Goal: Information Seeking & Learning: Compare options

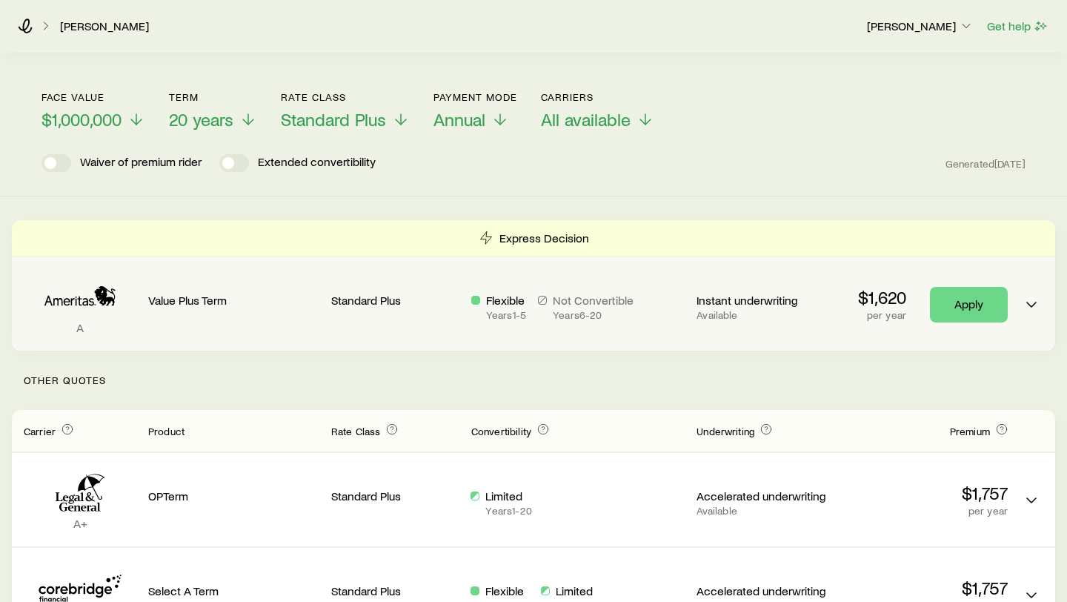
scroll to position [150, 0]
click at [877, 311] on p "per year" at bounding box center [882, 317] width 48 height 12
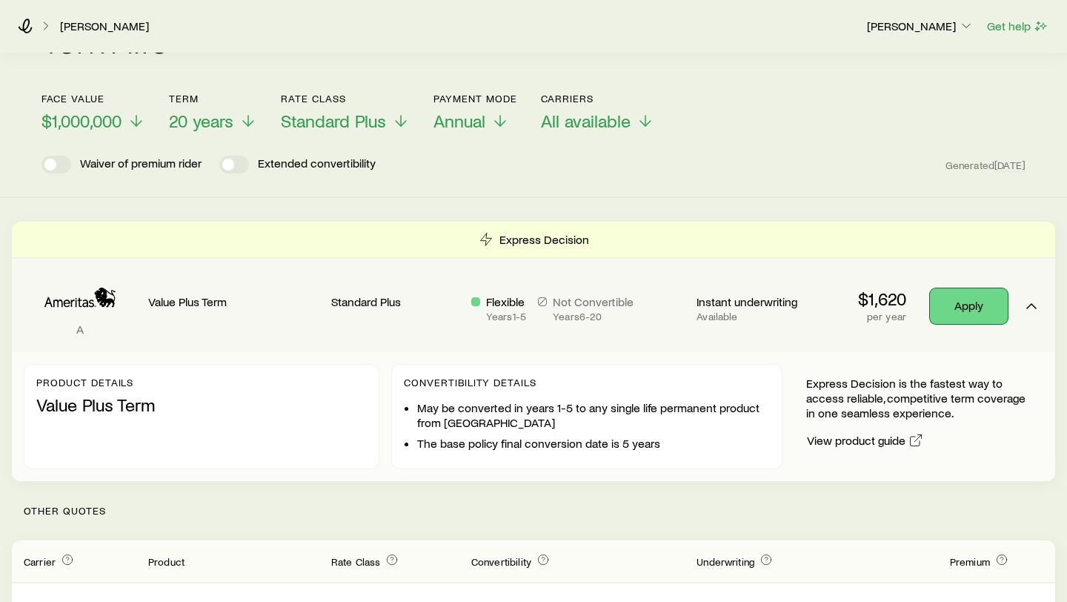
click at [960, 296] on link "Apply" at bounding box center [969, 306] width 78 height 36
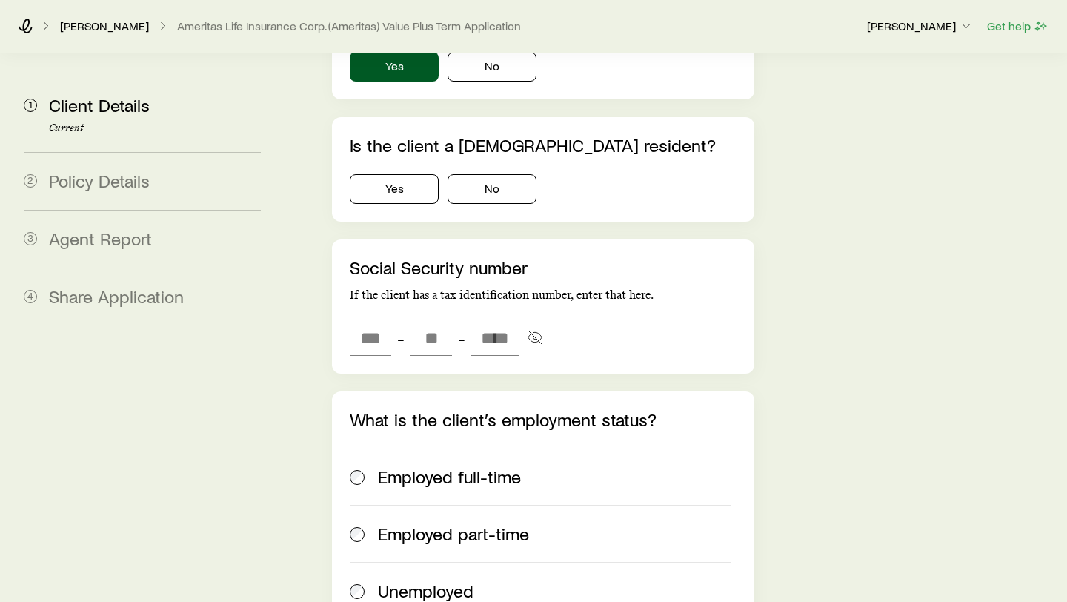
scroll to position [2342, 0]
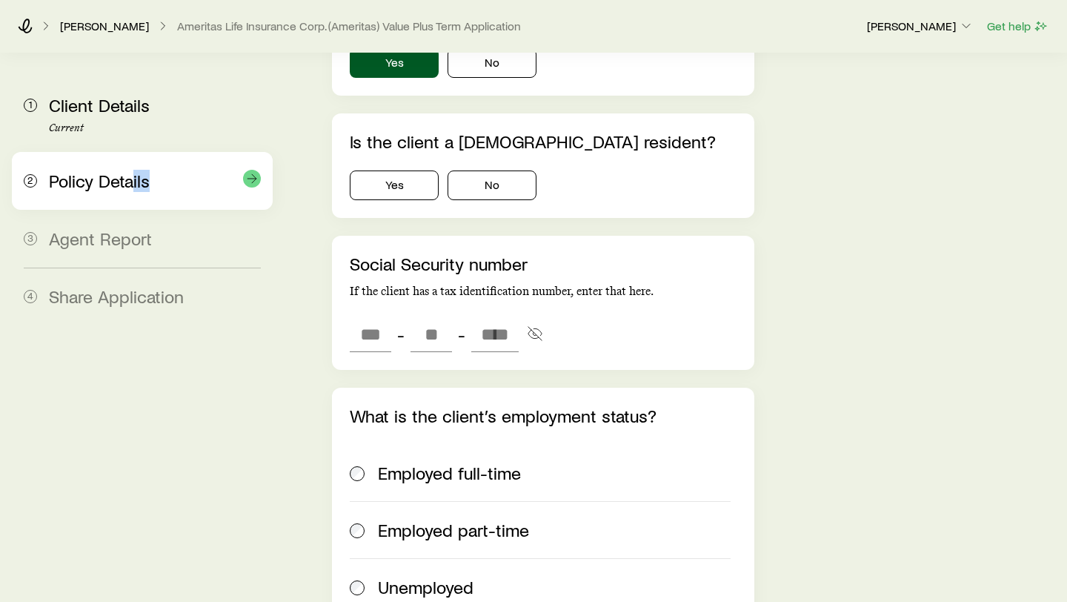
click at [134, 191] on div "2 Policy Details" at bounding box center [142, 181] width 237 height 58
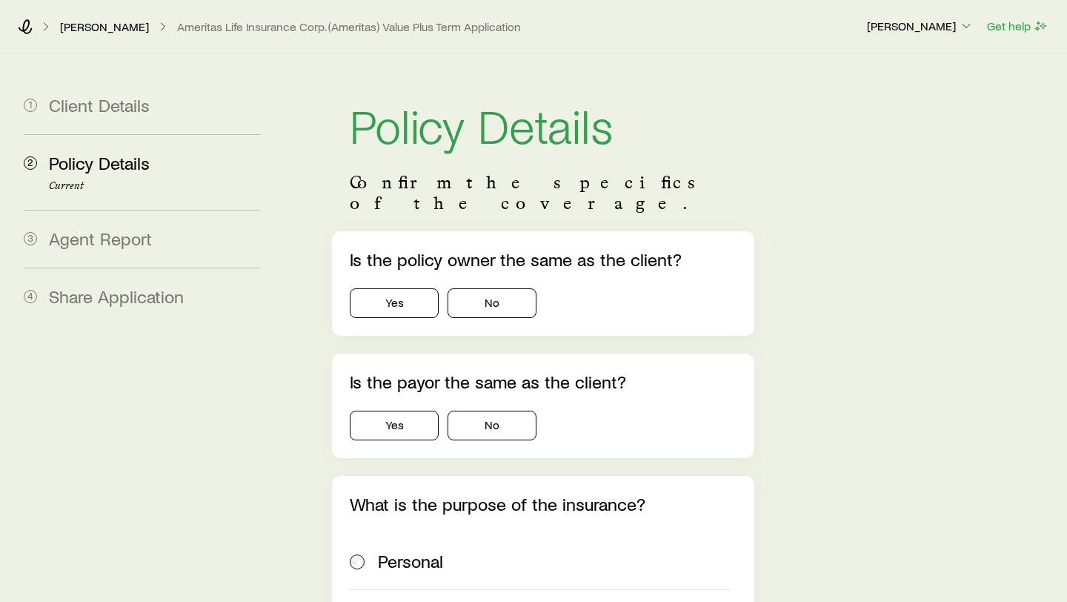
click at [383, 288] on button "Yes" at bounding box center [394, 303] width 89 height 30
click at [504, 292] on button "No" at bounding box center [492, 303] width 89 height 30
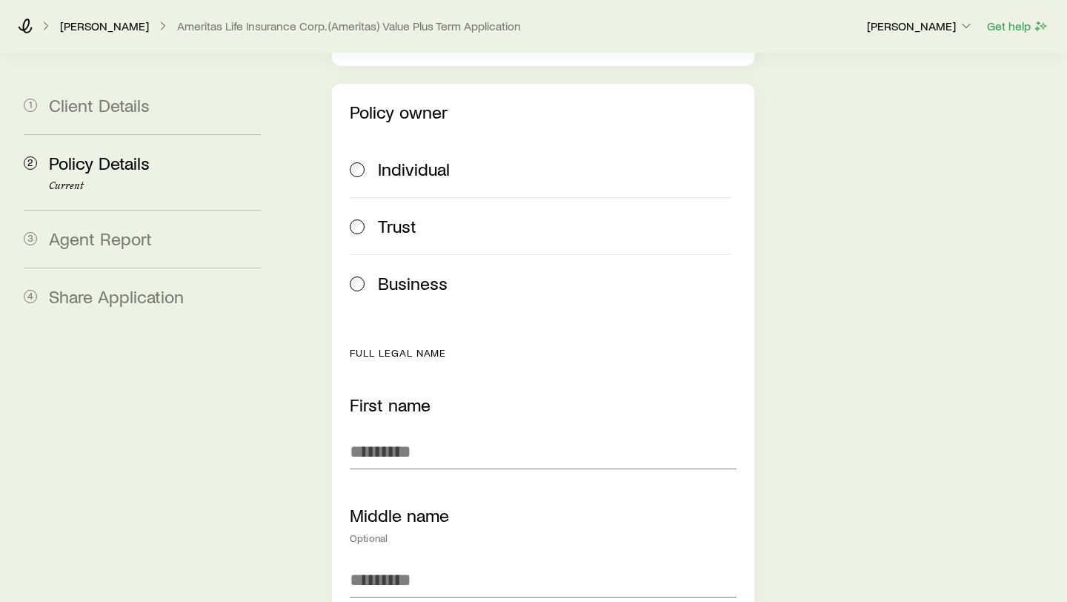
scroll to position [281, 0]
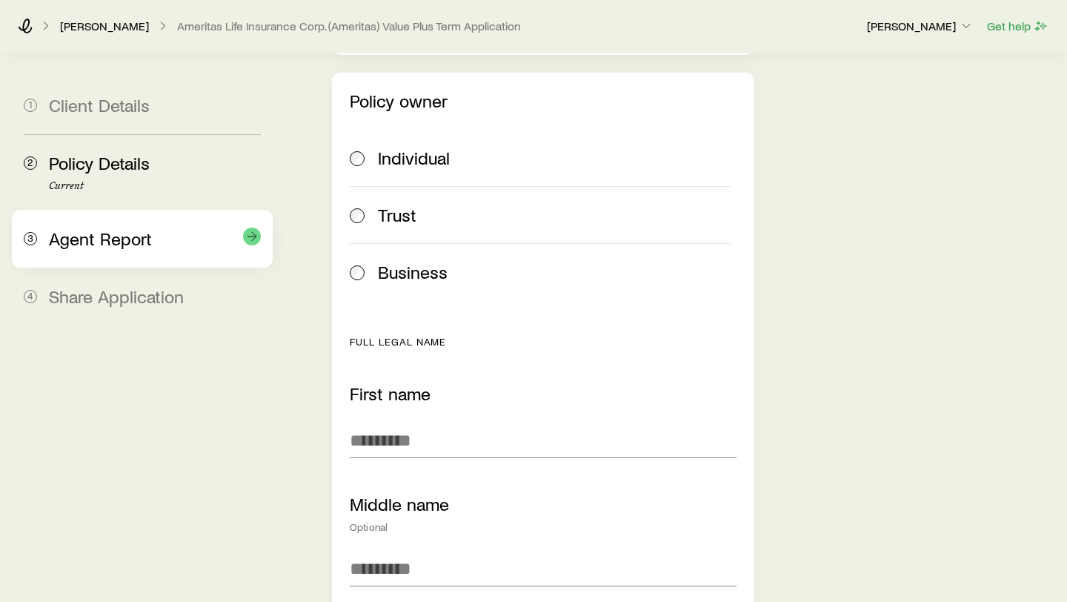
click at [111, 243] on span "Agent Report" at bounding box center [100, 238] width 103 height 21
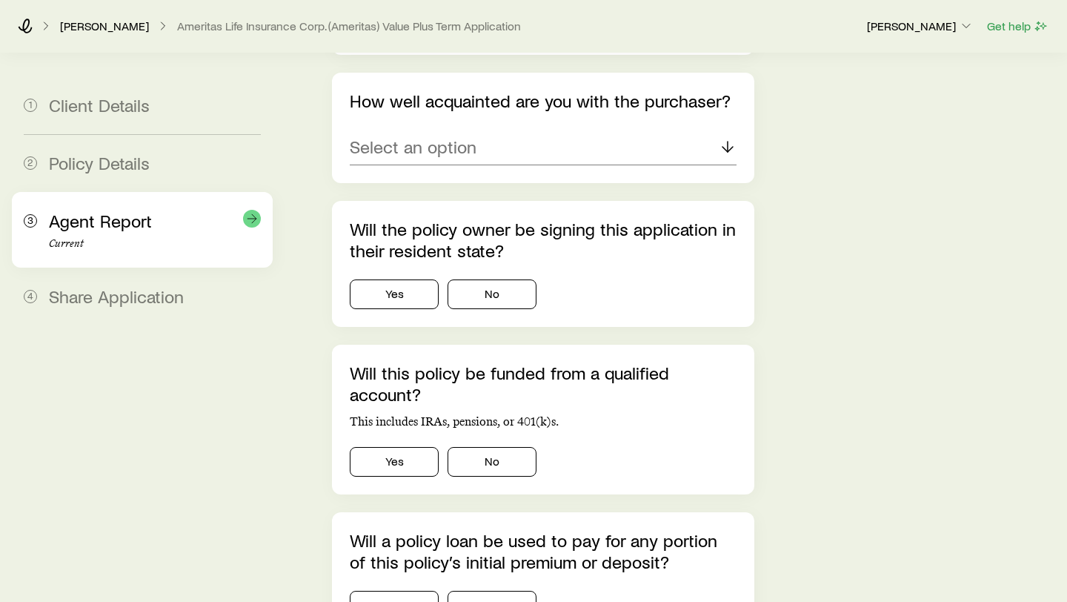
scroll to position [0, 0]
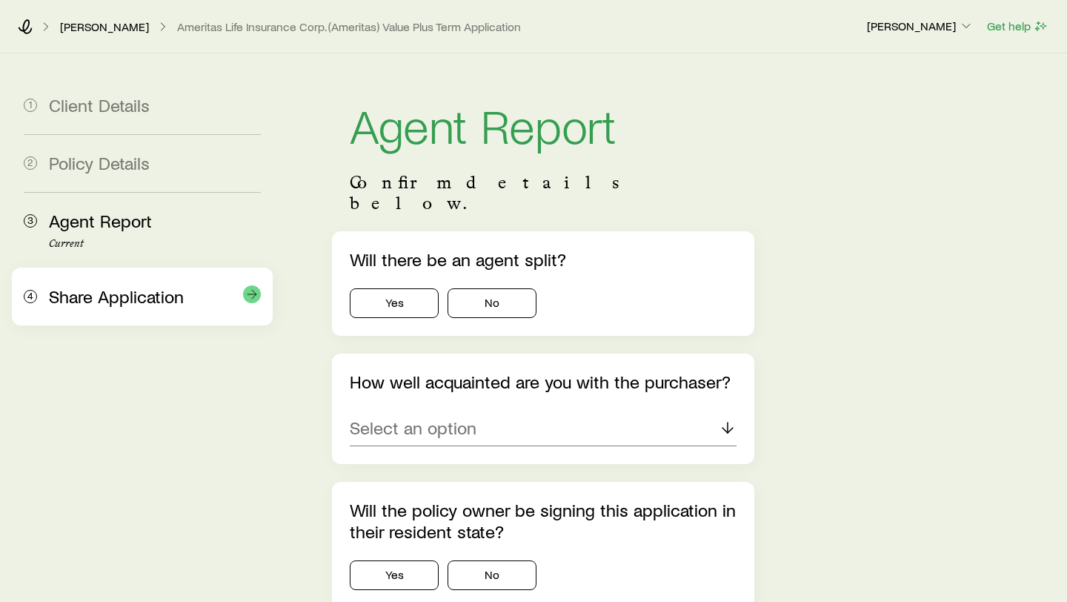
click at [136, 302] on span "Share Application" at bounding box center [116, 295] width 135 height 21
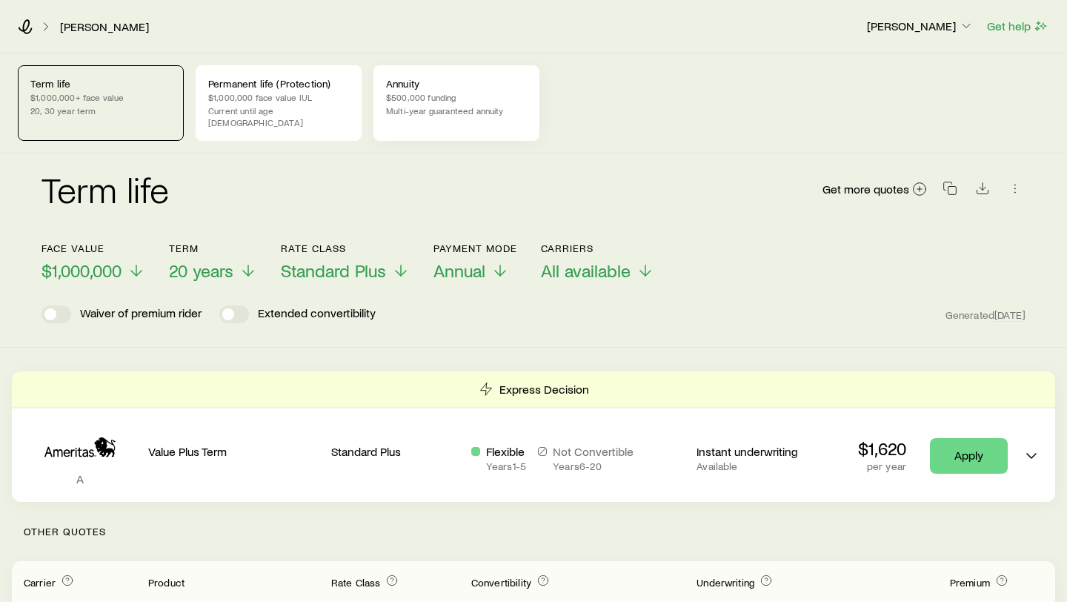
click at [479, 96] on p "$500,000 funding" at bounding box center [456, 97] width 141 height 12
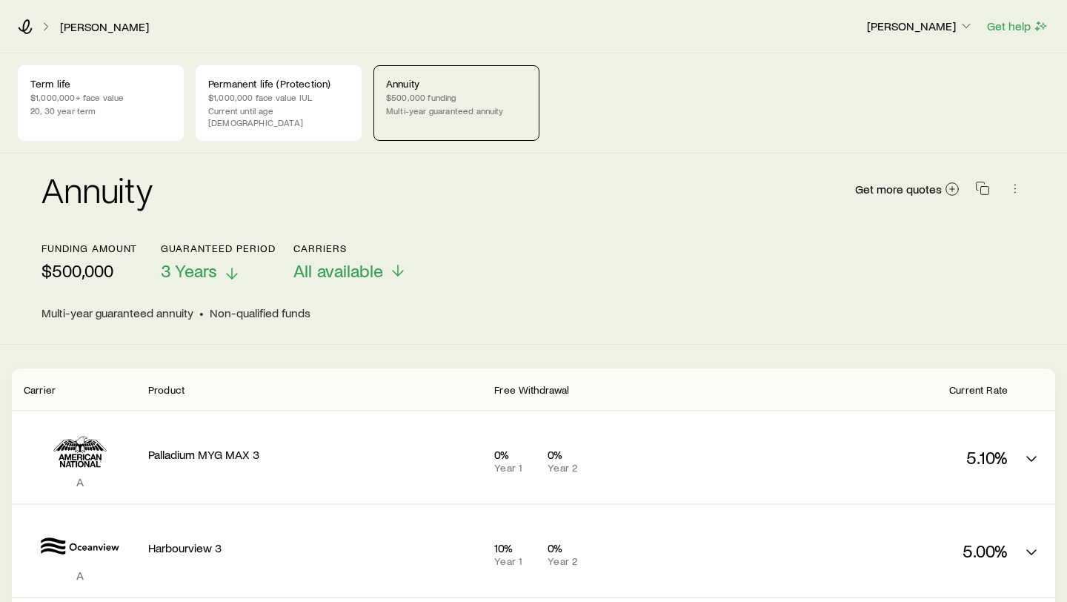
click at [223, 268] on icon at bounding box center [232, 274] width 18 height 18
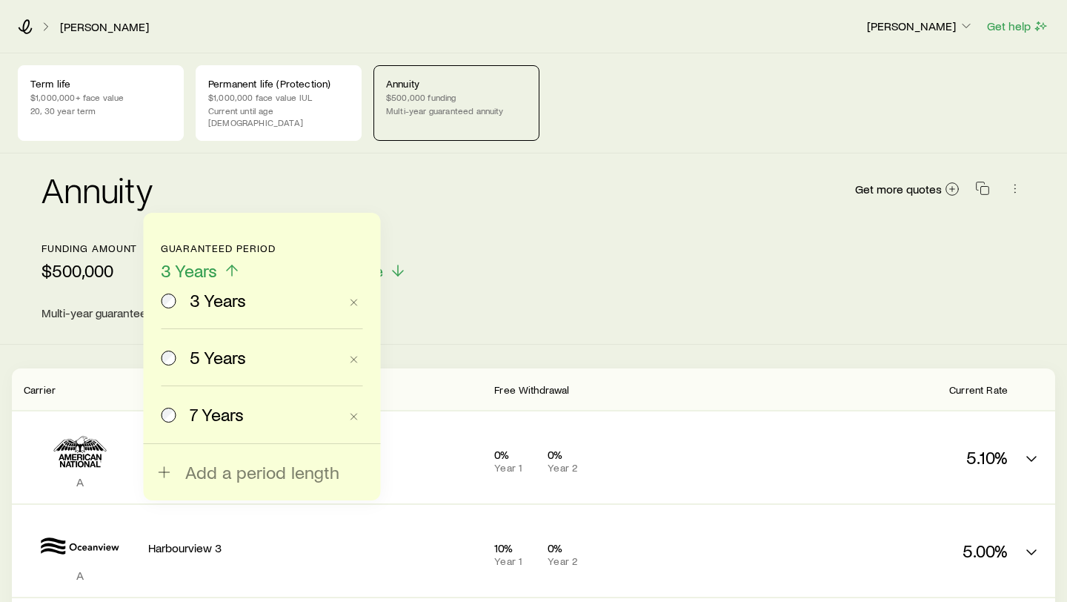
click at [223, 268] on p "3 Years" at bounding box center [218, 270] width 114 height 21
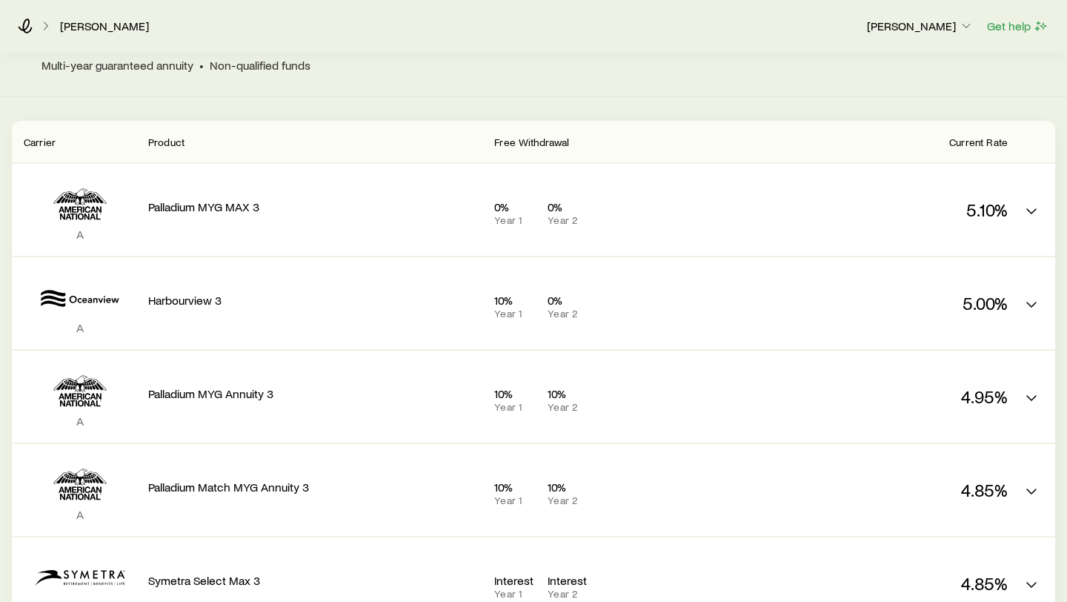
scroll to position [255, 0]
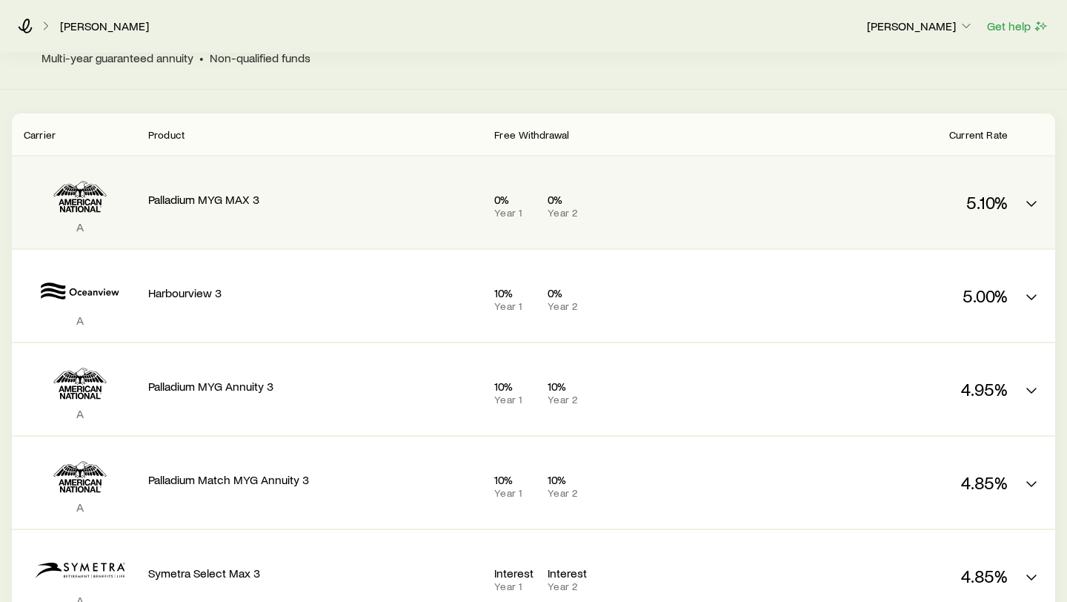
click at [711, 208] on div "0% Year 1 0% Year 2" at bounding box center [633, 202] width 279 height 68
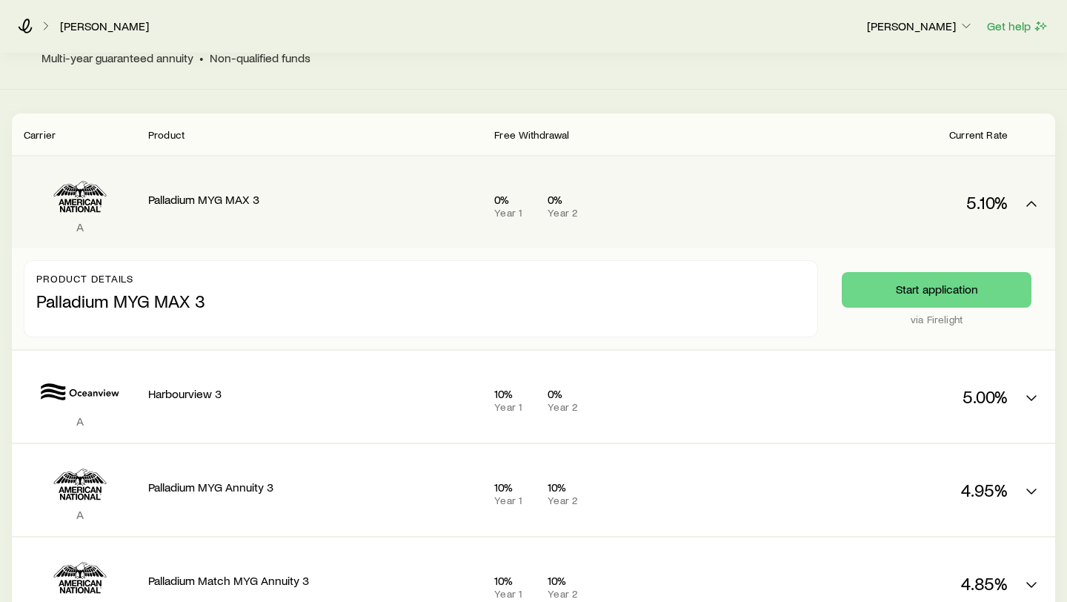
click at [711, 208] on div "0% Year 1 0% Year 2" at bounding box center [633, 202] width 279 height 68
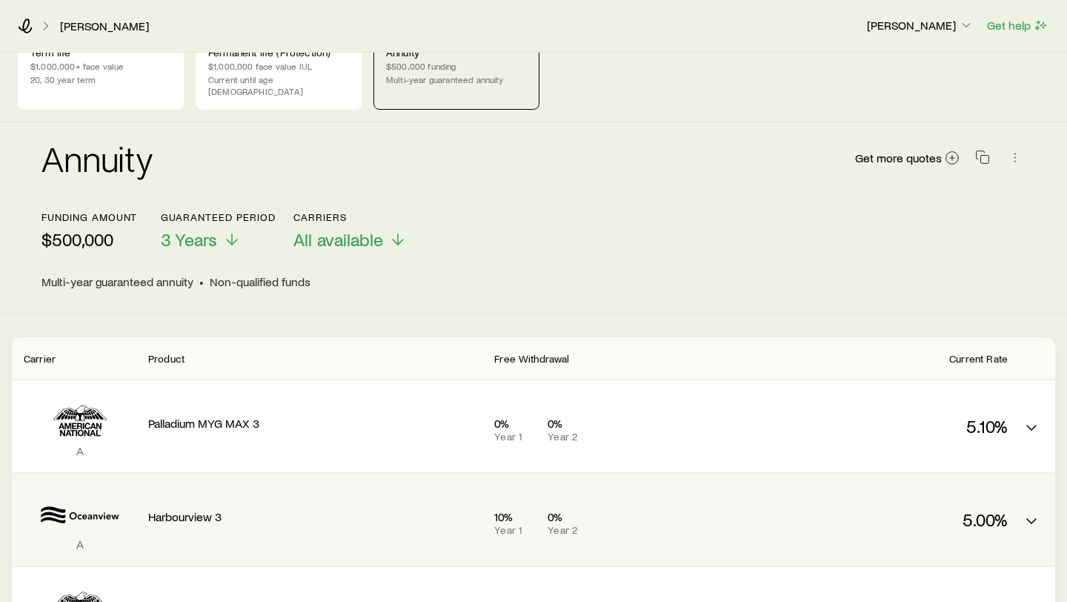
scroll to position [0, 0]
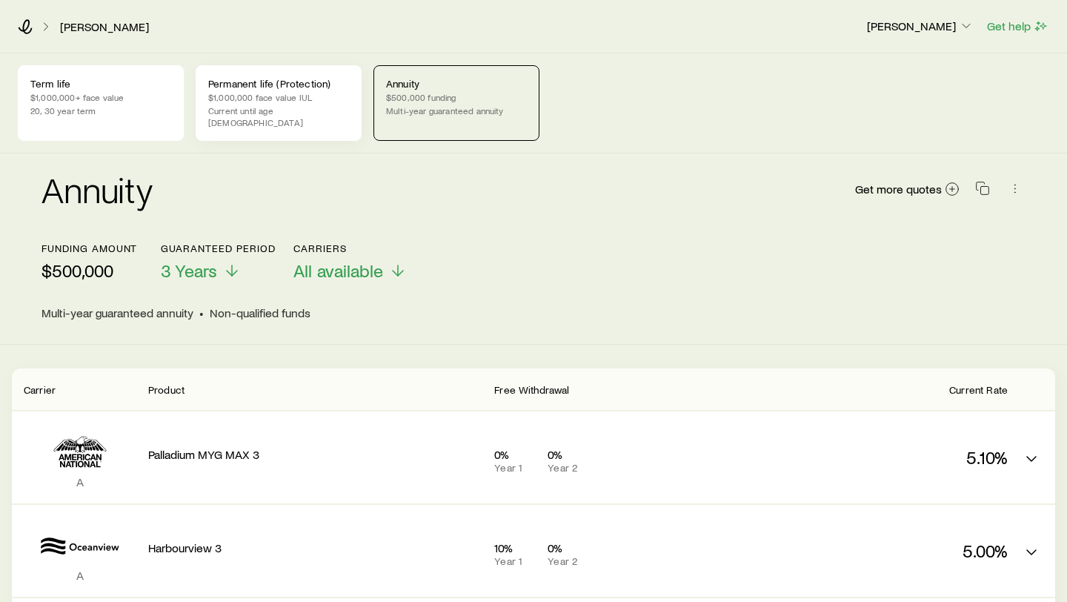
click at [271, 106] on p "Current until age [DEMOGRAPHIC_DATA]" at bounding box center [278, 116] width 141 height 24
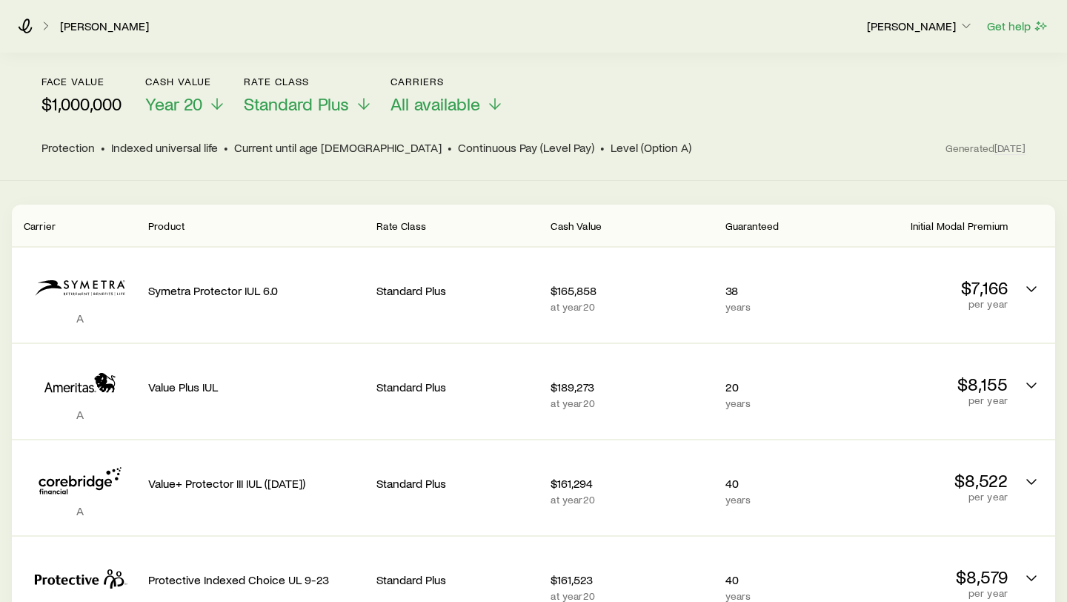
scroll to position [205, 0]
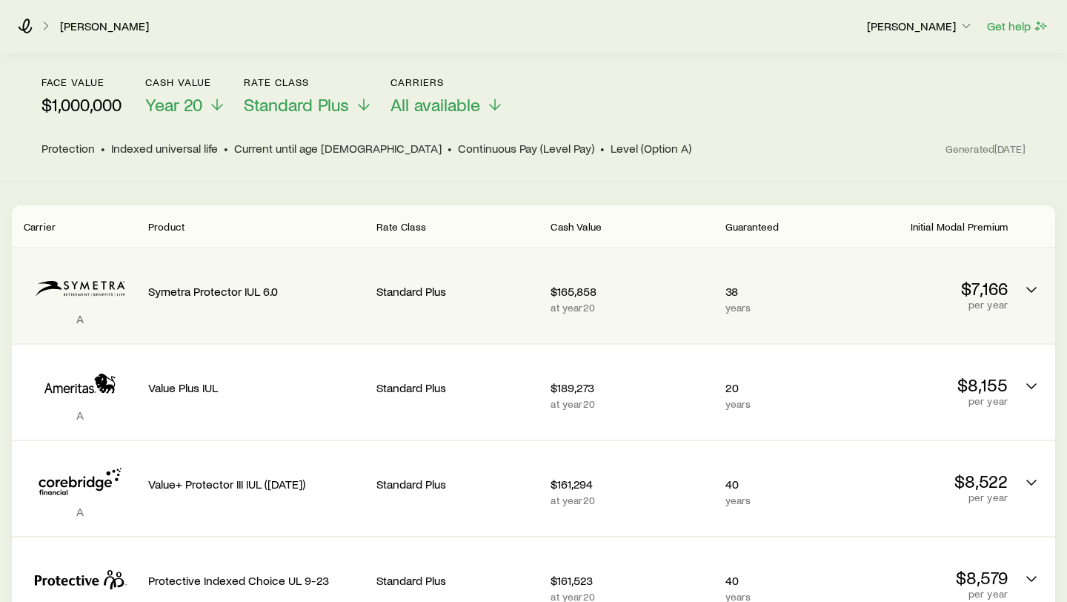
click at [657, 302] on p "at year 20" at bounding box center [632, 308] width 162 height 12
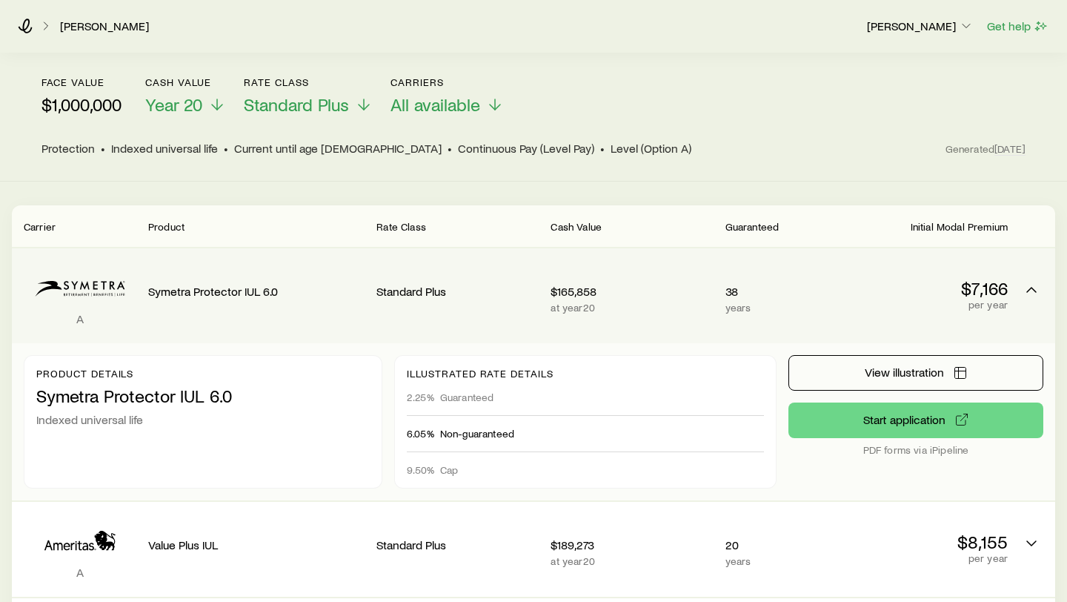
click at [690, 302] on p "at year 20" at bounding box center [632, 308] width 162 height 12
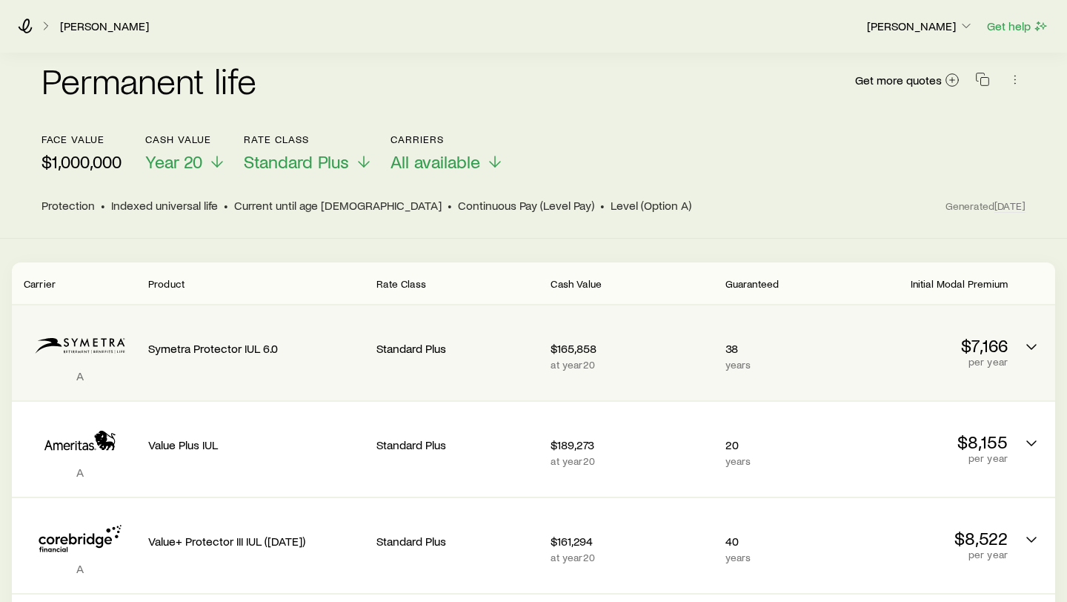
scroll to position [130, 0]
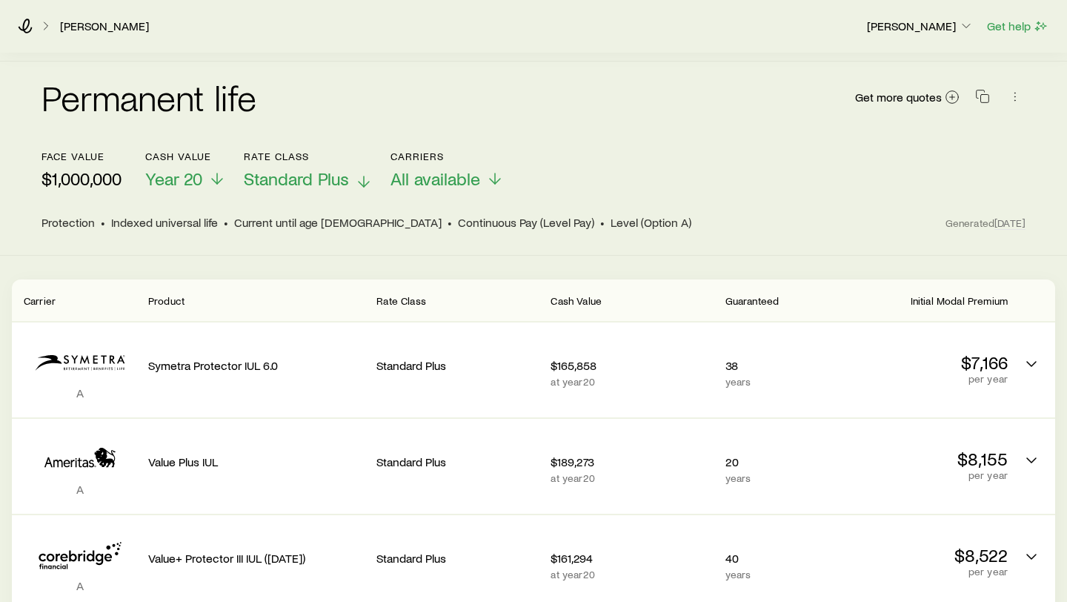
click at [286, 168] on span "Standard Plus" at bounding box center [296, 178] width 105 height 21
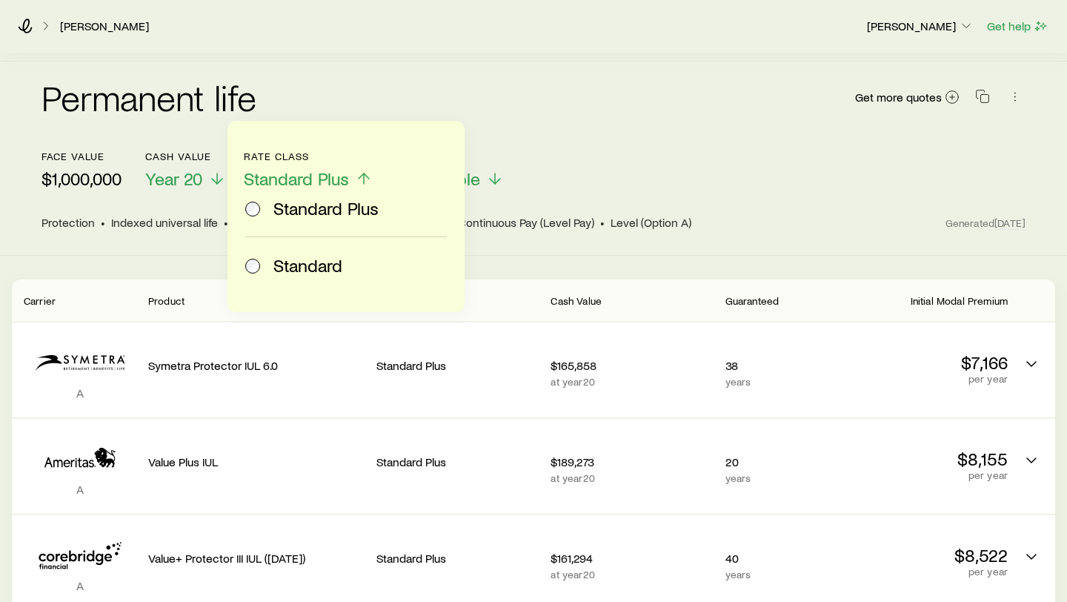
click at [286, 168] on span "Standard Plus" at bounding box center [296, 178] width 105 height 21
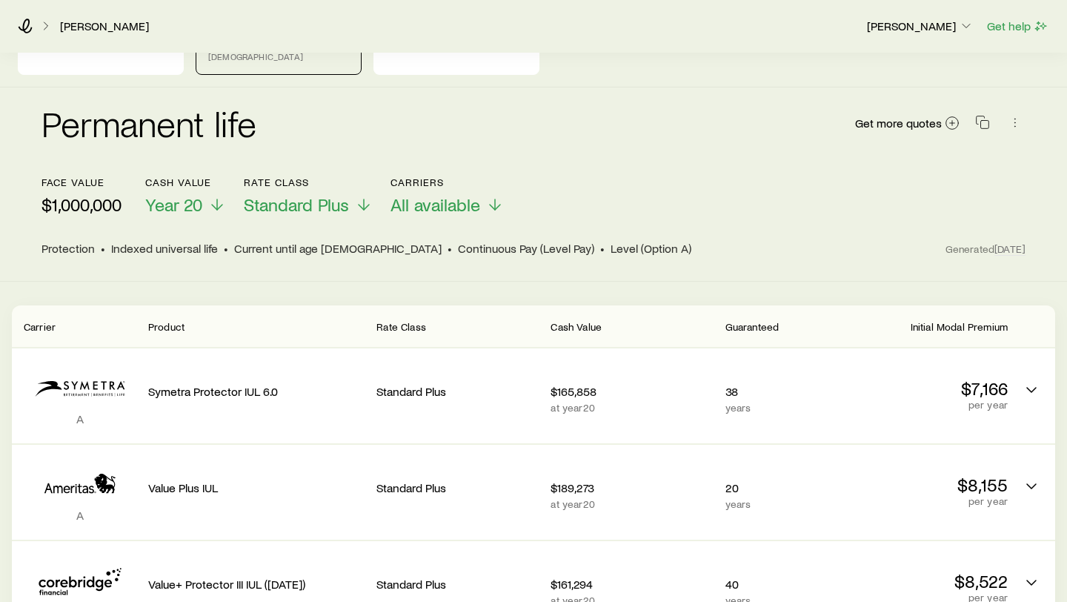
scroll to position [100, 0]
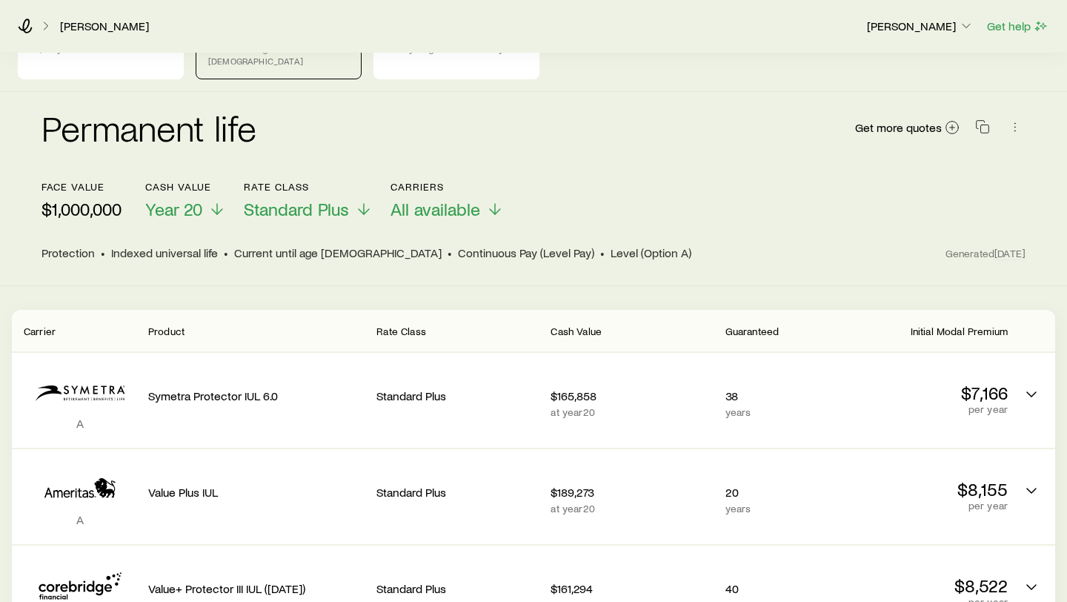
click at [661, 212] on header "face value $1,000,000 Cash Value Year 20 Rate Class Standard Plus Carriers All …" at bounding box center [534, 221] width 984 height 81
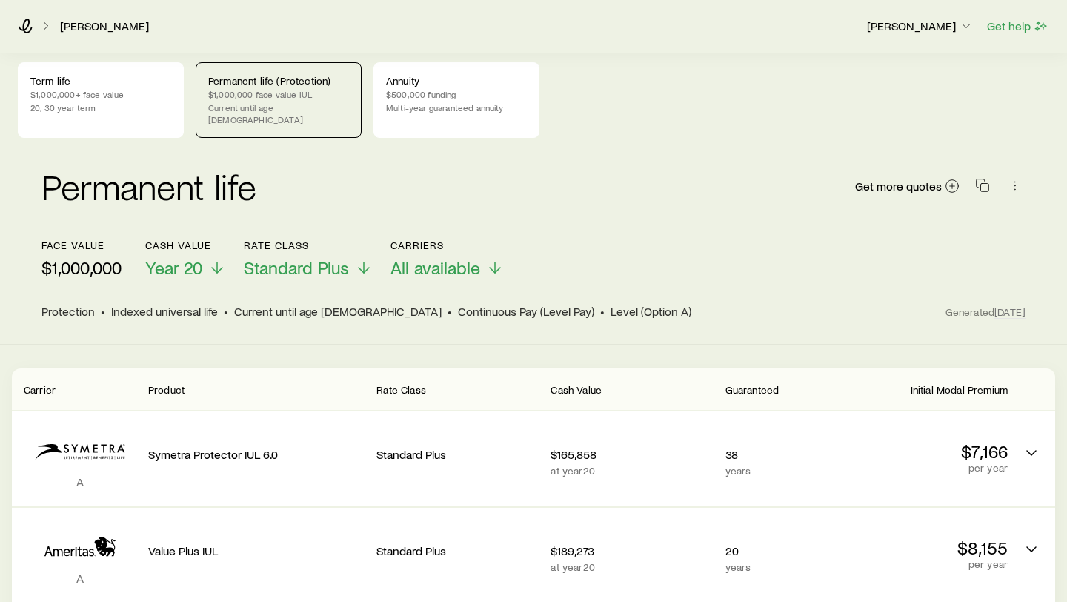
scroll to position [3, 0]
